Goal: Task Accomplishment & Management: Use online tool/utility

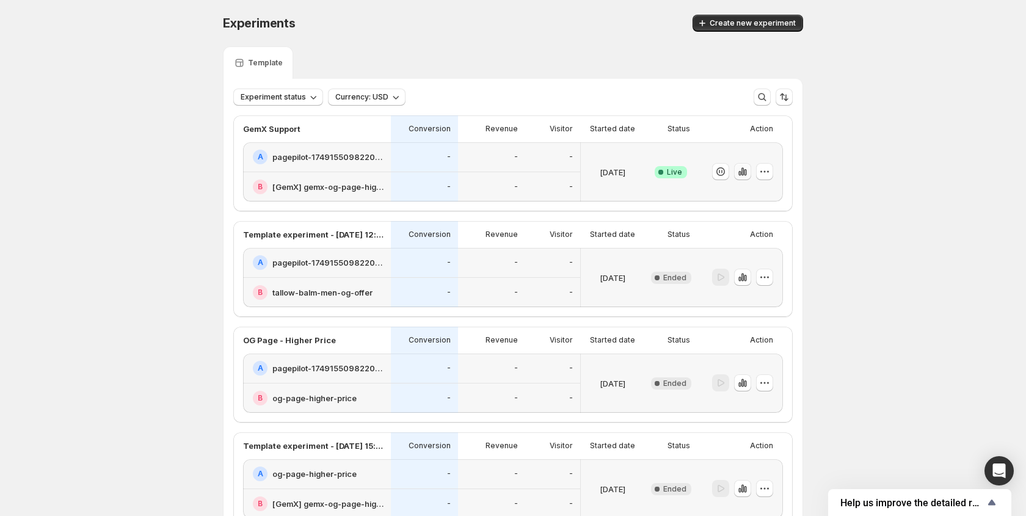
click at [744, 173] on icon "button" at bounding box center [743, 172] width 12 height 12
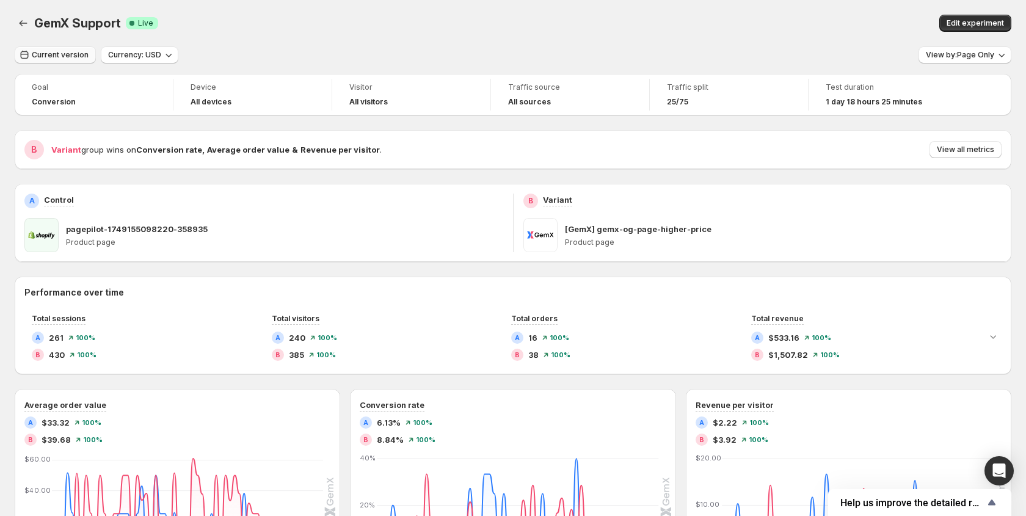
click at [64, 56] on span "Current version" at bounding box center [60, 55] width 57 height 10
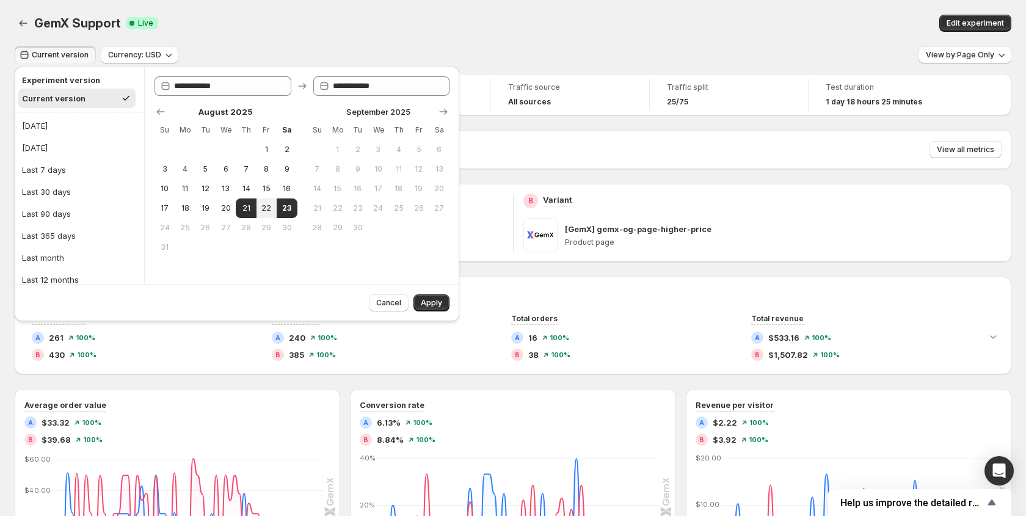
drag, startPoint x: 409, startPoint y: 38, endPoint x: 412, endPoint y: 50, distance: 12.0
click at [409, 38] on div "GemX Support. This page is ready GemX Support Success Complete Live Edit experi…" at bounding box center [513, 23] width 997 height 46
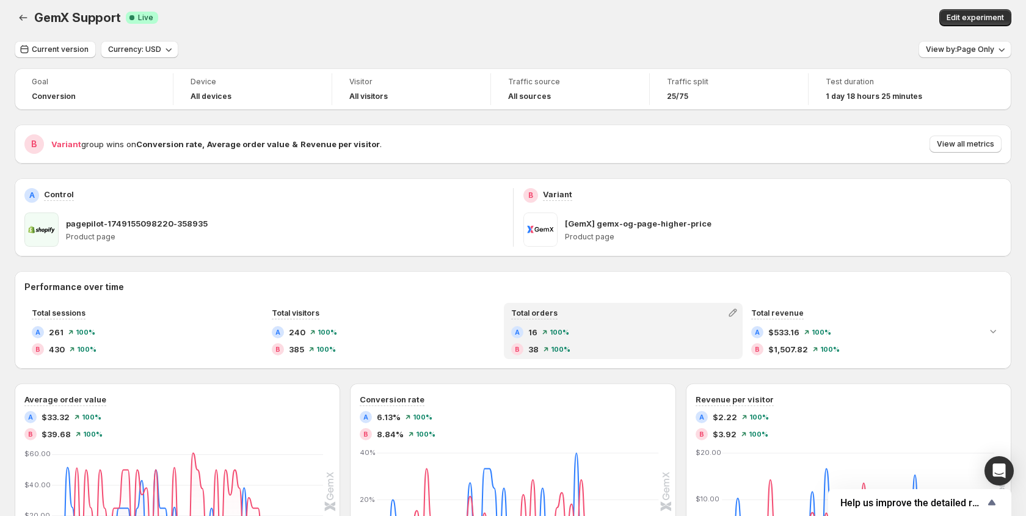
scroll to position [4, 0]
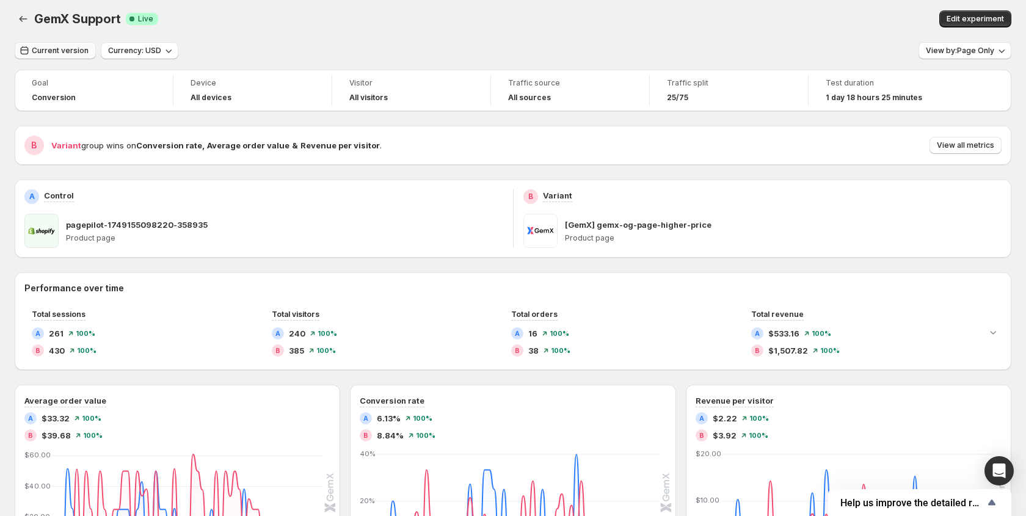
click at [57, 52] on span "Current version" at bounding box center [60, 51] width 57 height 10
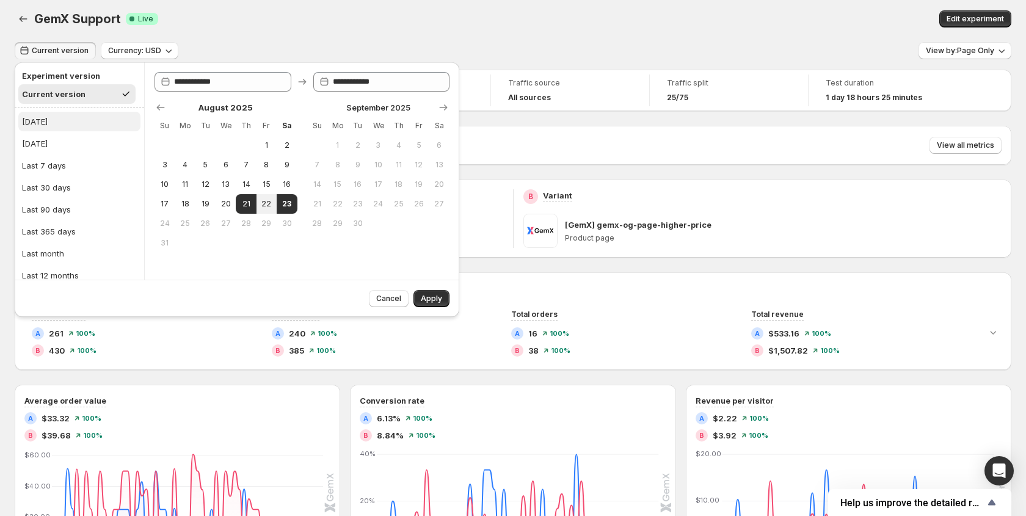
click at [46, 113] on button "[DATE]" at bounding box center [79, 122] width 122 height 20
type input "**********"
drag, startPoint x: 460, startPoint y: 311, endPoint x: 450, endPoint y: 307, distance: 11.2
click at [451, 307] on div "**********" at bounding box center [237, 193] width 455 height 268
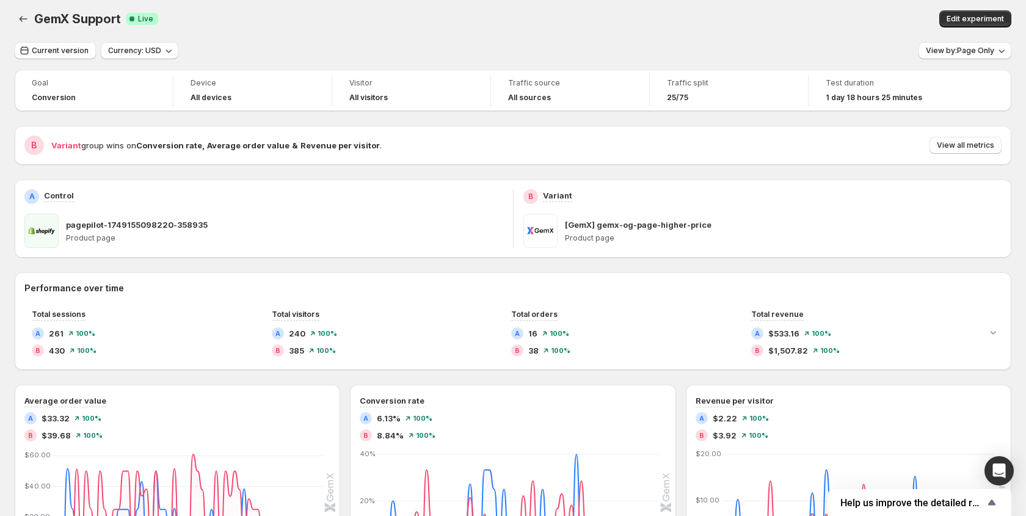
drag, startPoint x: 436, startPoint y: 300, endPoint x: 425, endPoint y: 291, distance: 13.5
click at [435, 300] on div "Performance over time Total sessions A 261 100 % B 430 100 % Total visitors A 2…" at bounding box center [513, 321] width 997 height 78
click at [76, 52] on span "Current version" at bounding box center [60, 51] width 57 height 10
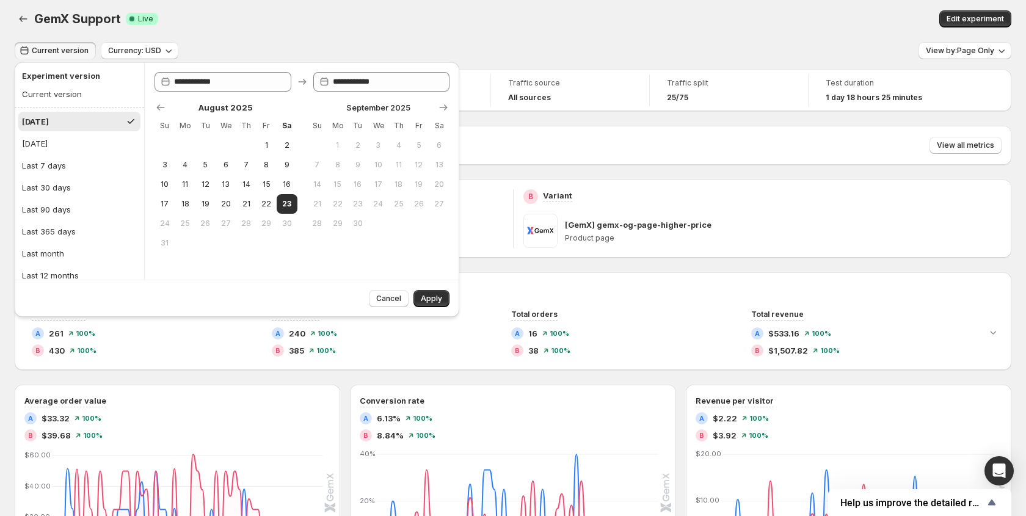
click at [52, 119] on button "[DATE]" at bounding box center [79, 122] width 122 height 20
drag, startPoint x: 430, startPoint y: 294, endPoint x: 431, endPoint y: 260, distance: 34.2
click at [430, 294] on span "Apply" at bounding box center [431, 299] width 21 height 10
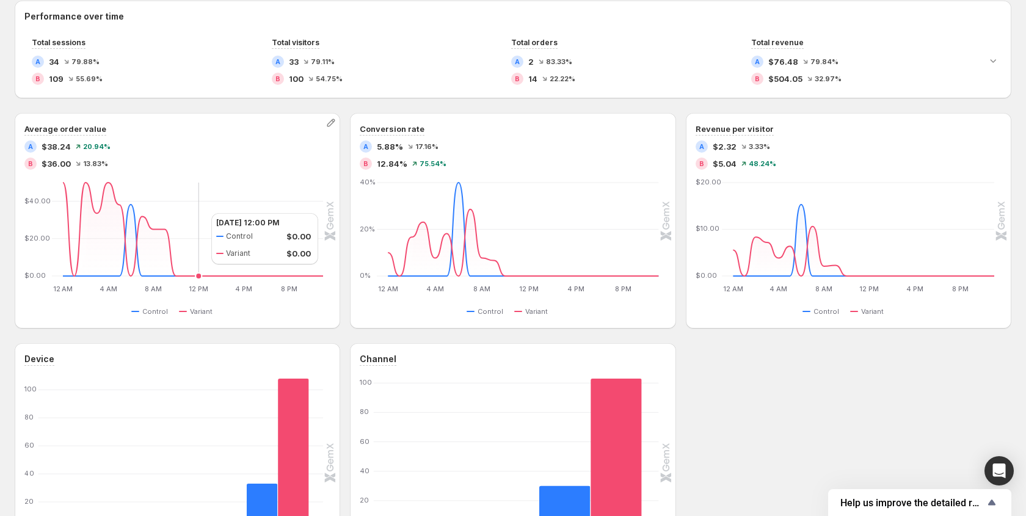
scroll to position [277, 0]
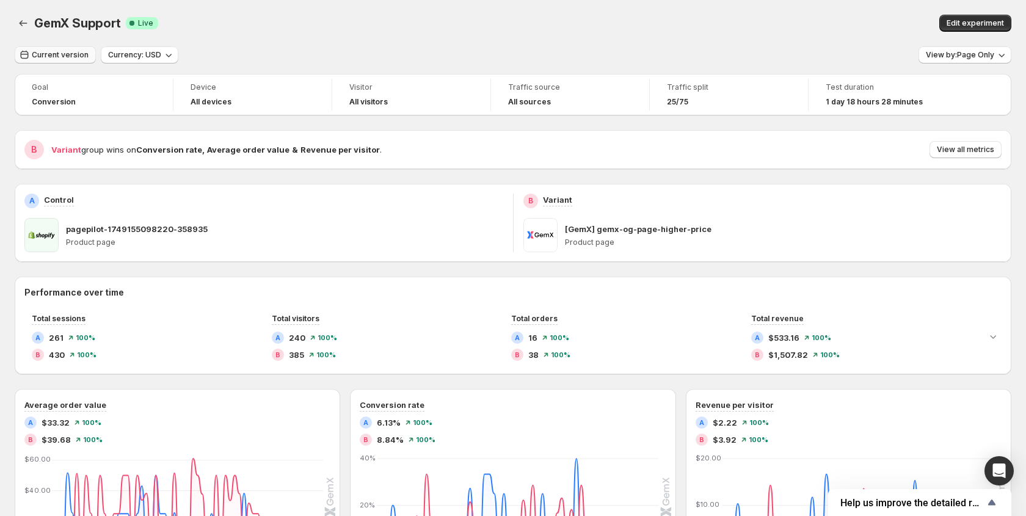
click at [46, 52] on span "Current version" at bounding box center [60, 55] width 57 height 10
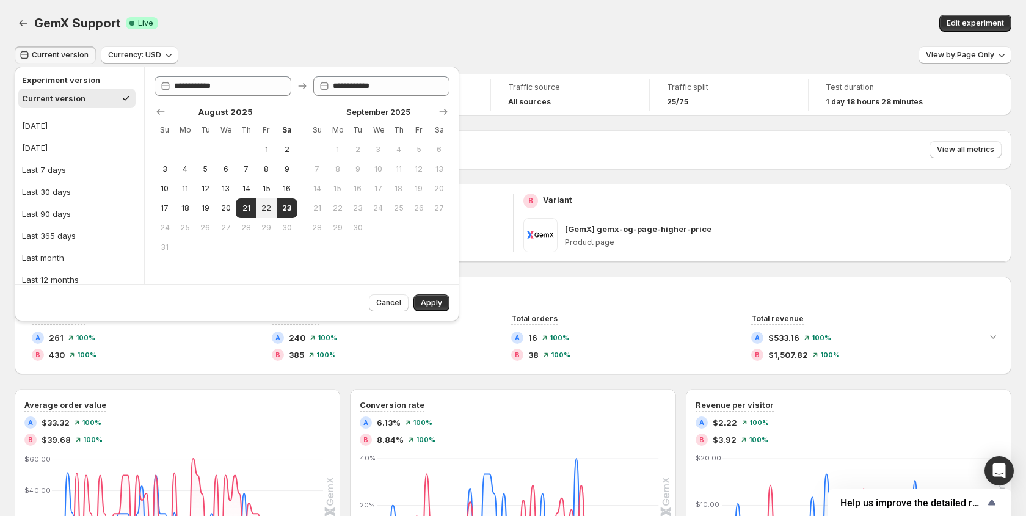
click at [36, 86] on h2 "Experiment version" at bounding box center [77, 80] width 110 height 12
click at [45, 133] on button "[DATE]" at bounding box center [79, 126] width 122 height 20
type input "**********"
click at [422, 301] on span "Apply" at bounding box center [431, 303] width 21 height 10
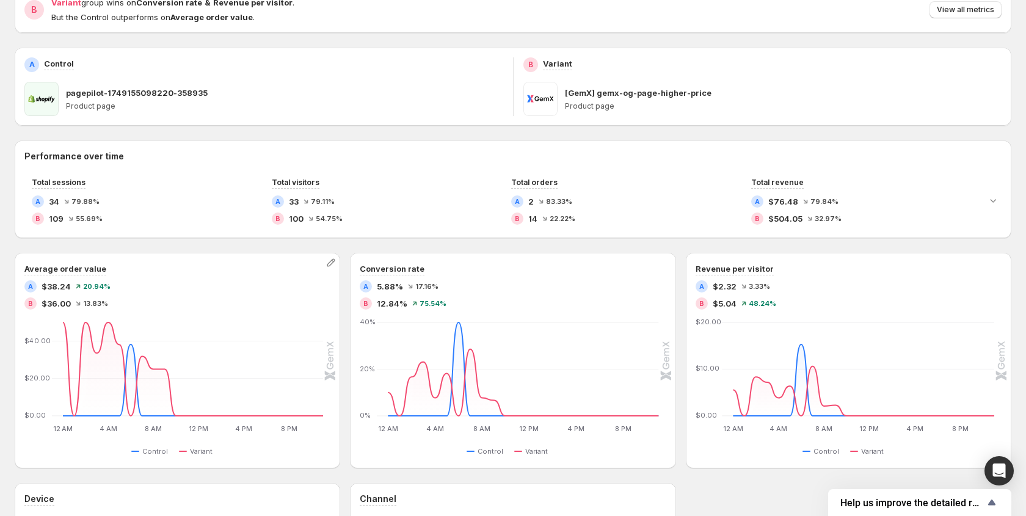
scroll to position [156, 0]
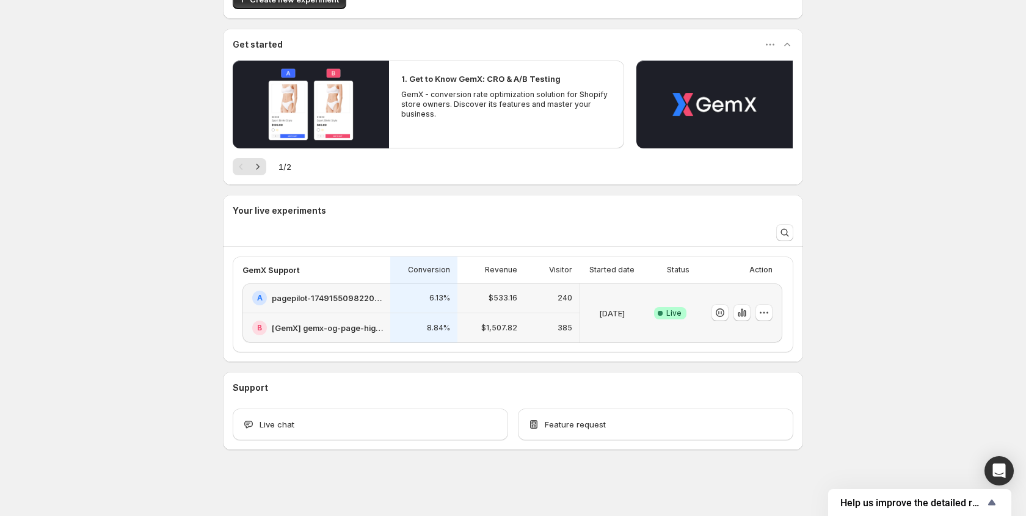
scroll to position [84, 0]
click at [758, 313] on icon "button" at bounding box center [764, 313] width 12 height 12
click at [192, 340] on div "Welcome to GemX , [PERSON_NAME] Info Content Testing GemX: CRO & A/B Test optim…" at bounding box center [513, 216] width 1026 height 600
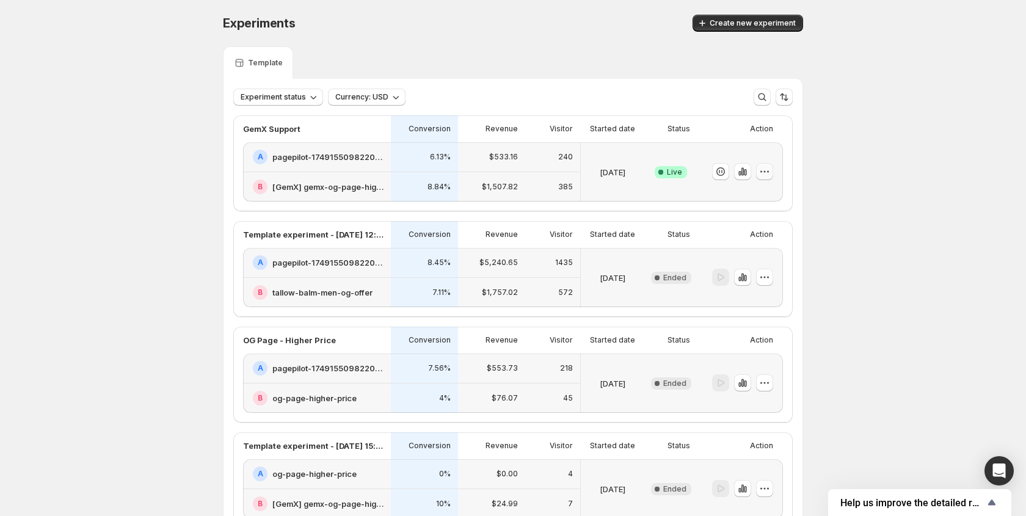
click at [759, 173] on icon "button" at bounding box center [765, 172] width 12 height 12
click at [843, 152] on div "Experiments. This page is ready Experiments Create new experiment Template Expe…" at bounding box center [513, 302] width 1026 height 605
